Goal: Use online tool/utility: Utilize a website feature to perform a specific function

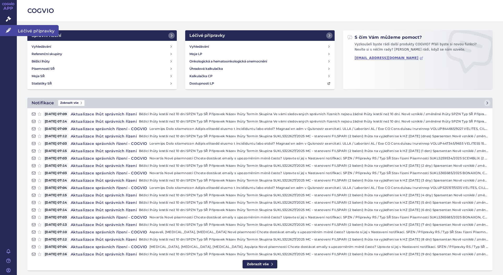
click at [10, 34] on link "Léčivé přípravky" at bounding box center [8, 30] width 17 height 11
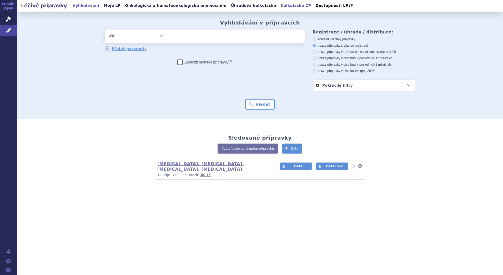
click at [279, 5] on link "Kalkulačka CP" at bounding box center [296, 5] width 34 height 7
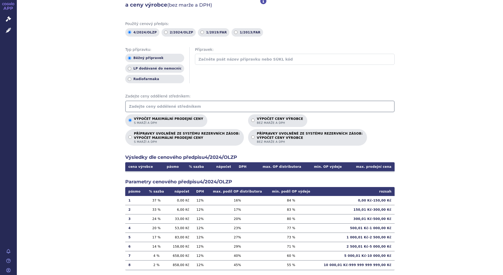
scroll to position [35, 0]
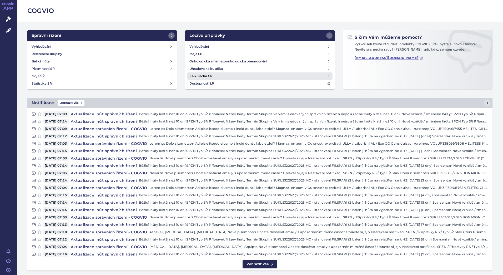
click at [201, 74] on h4 "Kalkulačka CP" at bounding box center [200, 75] width 23 height 5
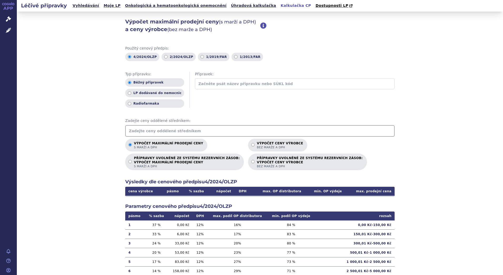
click at [182, 133] on input "text" at bounding box center [259, 131] width 269 height 12
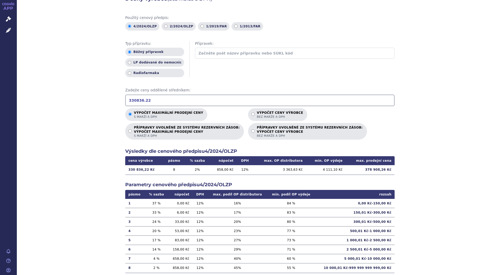
scroll to position [44, 0]
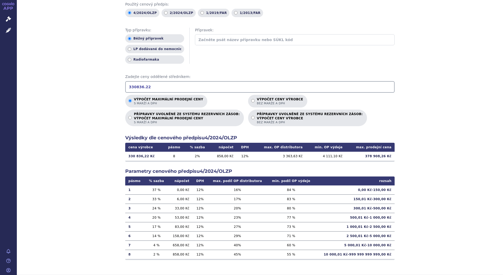
type input "330836.22"
click at [192, 253] on td "12 %" at bounding box center [199, 253] width 15 height 9
click at [237, 158] on td "12 %" at bounding box center [245, 155] width 17 height 9
click at [425, 153] on div "Výpočet maximální prodejní ceny (s marží a DPH) a ceny výrobce (bez marže a DPH…" at bounding box center [260, 121] width 486 height 307
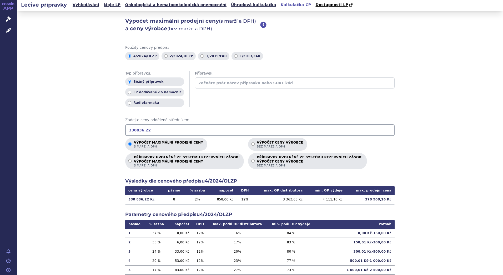
scroll to position [0, 0]
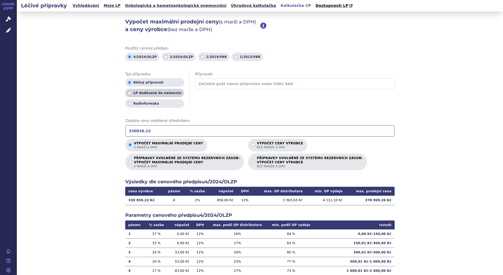
click at [162, 94] on label "LP dodávané do nemocnic" at bounding box center [154, 93] width 59 height 8
click at [131, 94] on input "LP dodávané do nemocnic" at bounding box center [129, 92] width 3 height 3
radio input "true"
click at [162, 94] on label "LP dodávané do nemocnic" at bounding box center [154, 93] width 59 height 8
click at [131, 94] on input "LP dodávané do nemocnic" at bounding box center [129, 92] width 3 height 3
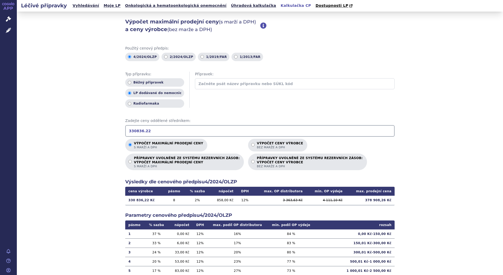
click at [171, 132] on input "330836.22" at bounding box center [259, 131] width 269 height 12
